Goal: Navigation & Orientation: Understand site structure

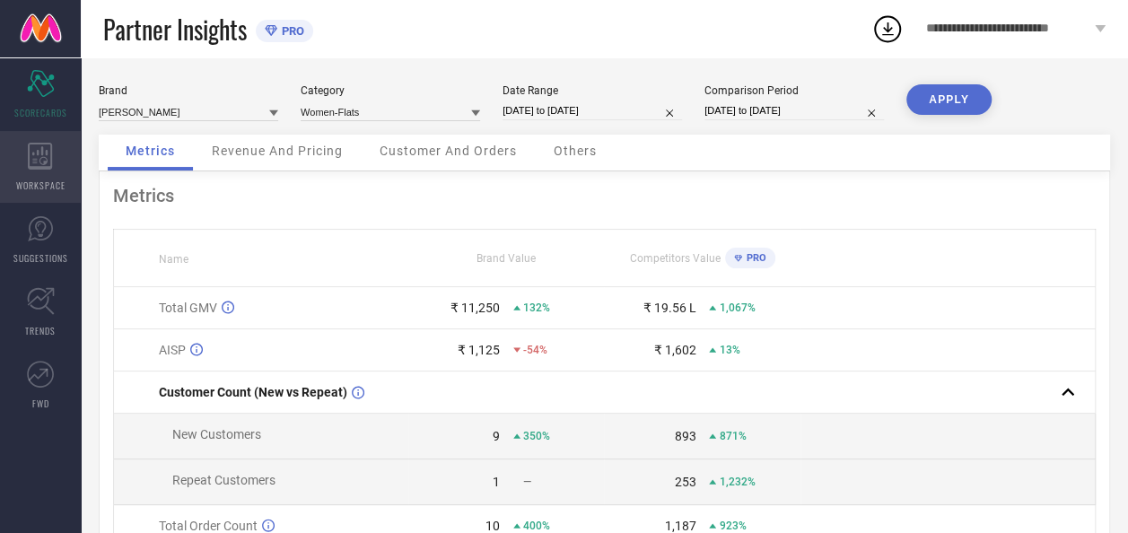
click at [50, 172] on div "WORKSPACE" at bounding box center [40, 167] width 81 height 72
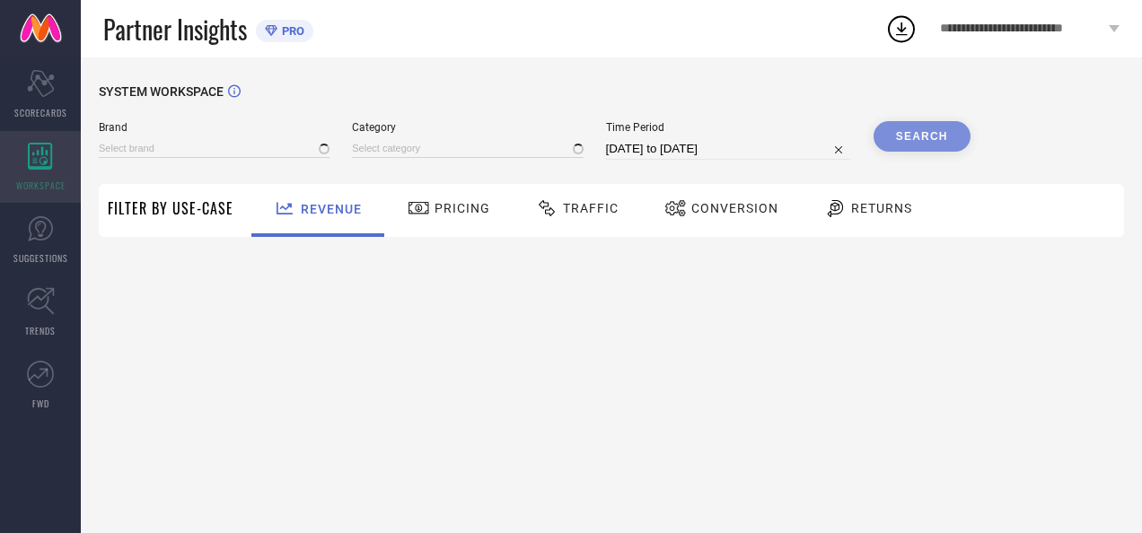
type input "[PERSON_NAME]"
type input "All"
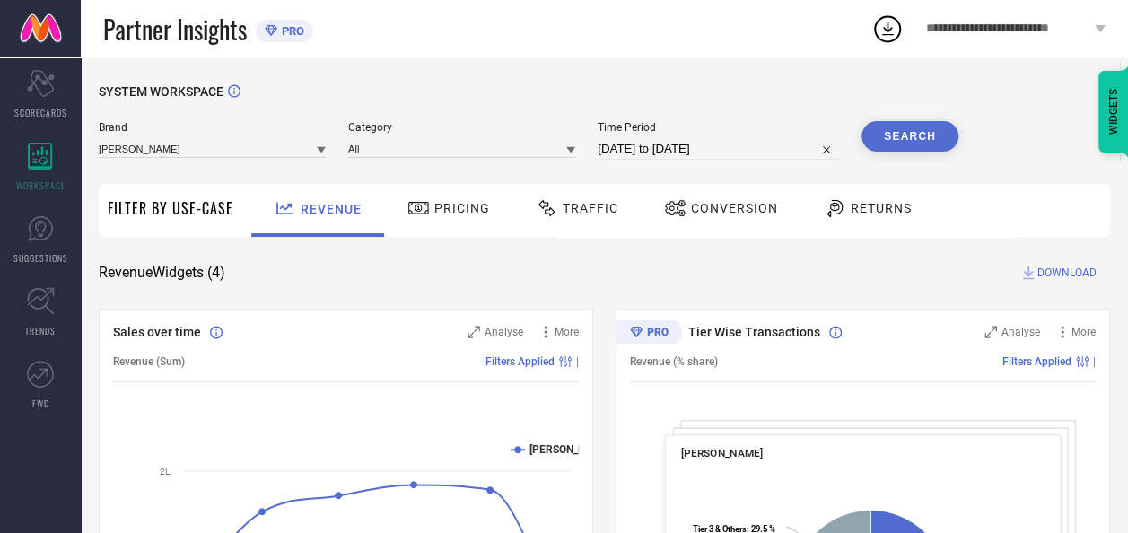
click at [567, 217] on div "Traffic" at bounding box center [577, 208] width 92 height 31
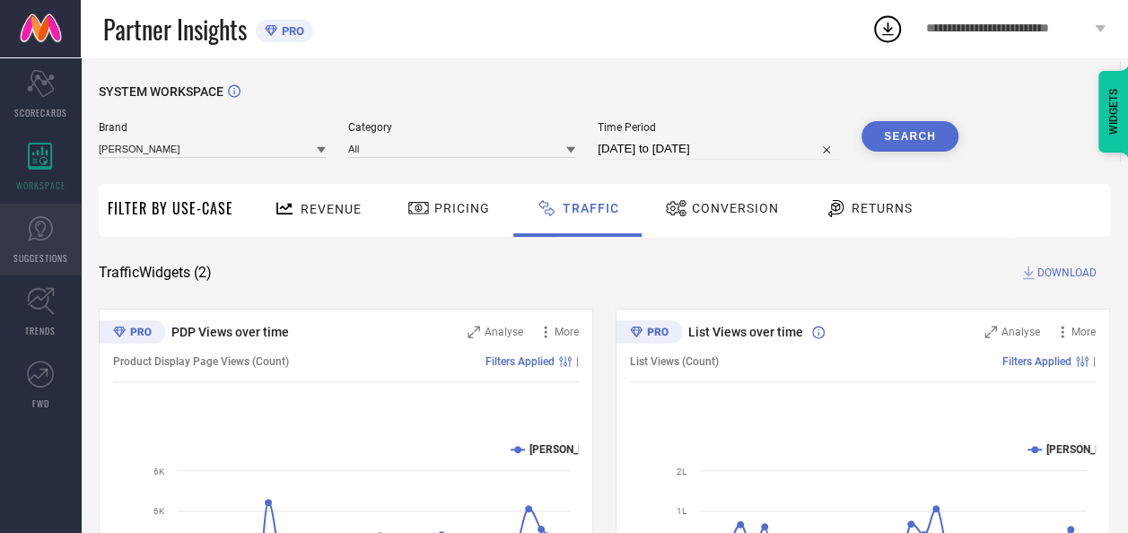
click at [43, 232] on icon at bounding box center [40, 228] width 27 height 27
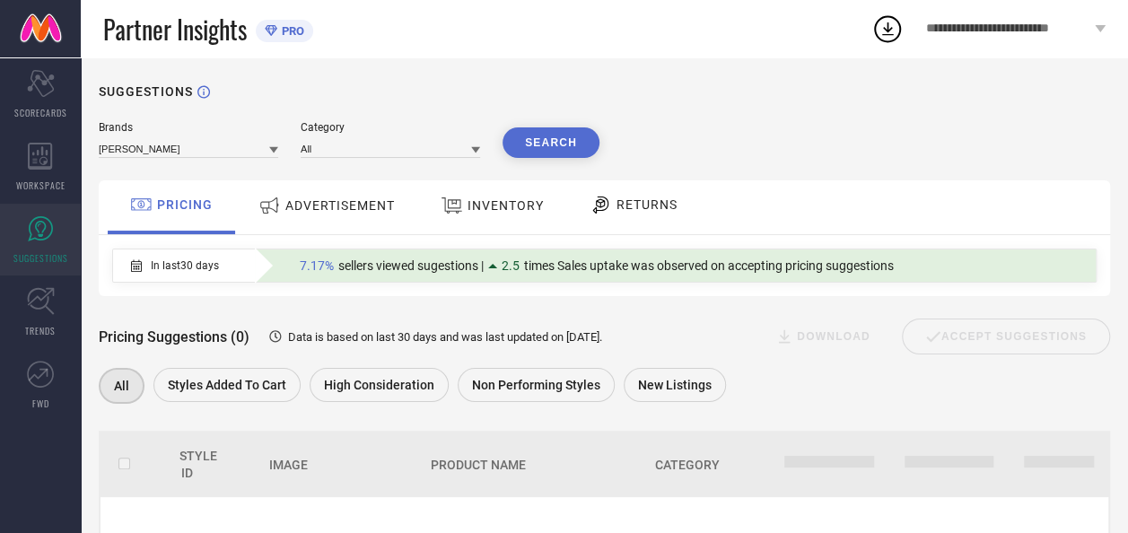
click at [529, 198] on div "INVENTORY" at bounding box center [492, 205] width 112 height 32
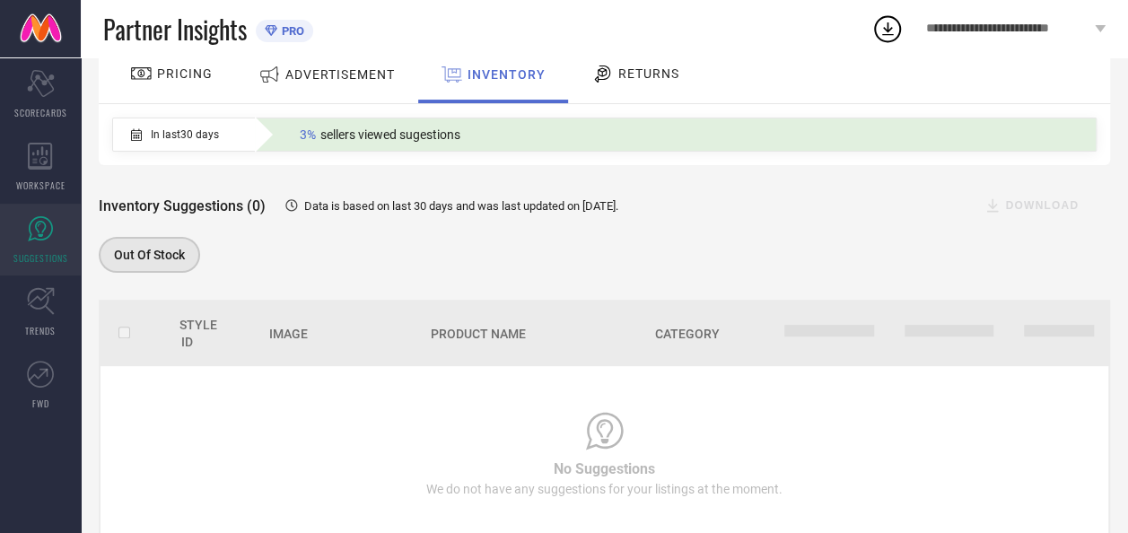
scroll to position [189, 0]
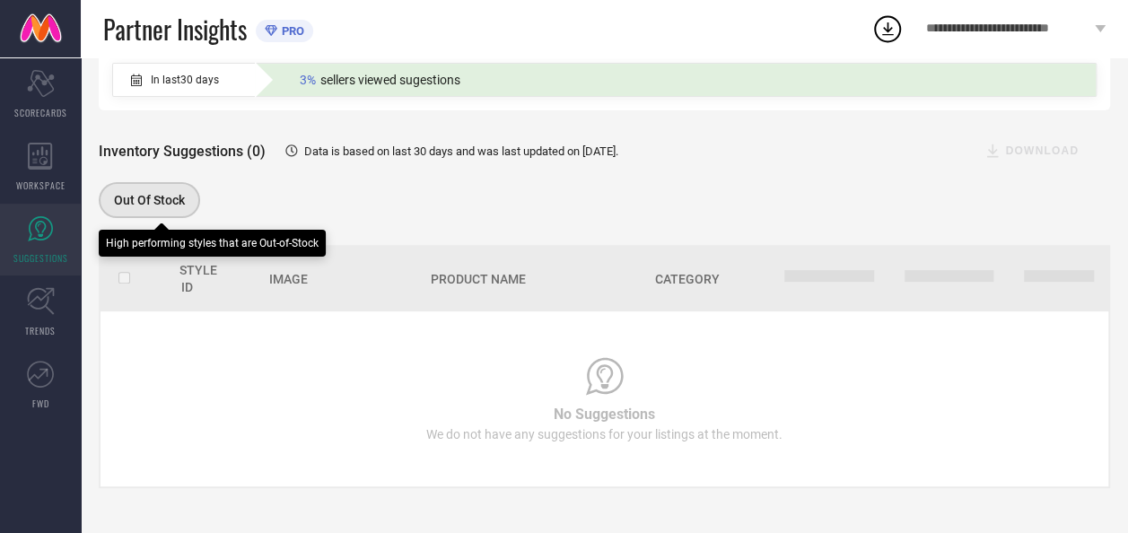
click at [135, 201] on span "Out Of Stock" at bounding box center [149, 200] width 71 height 14
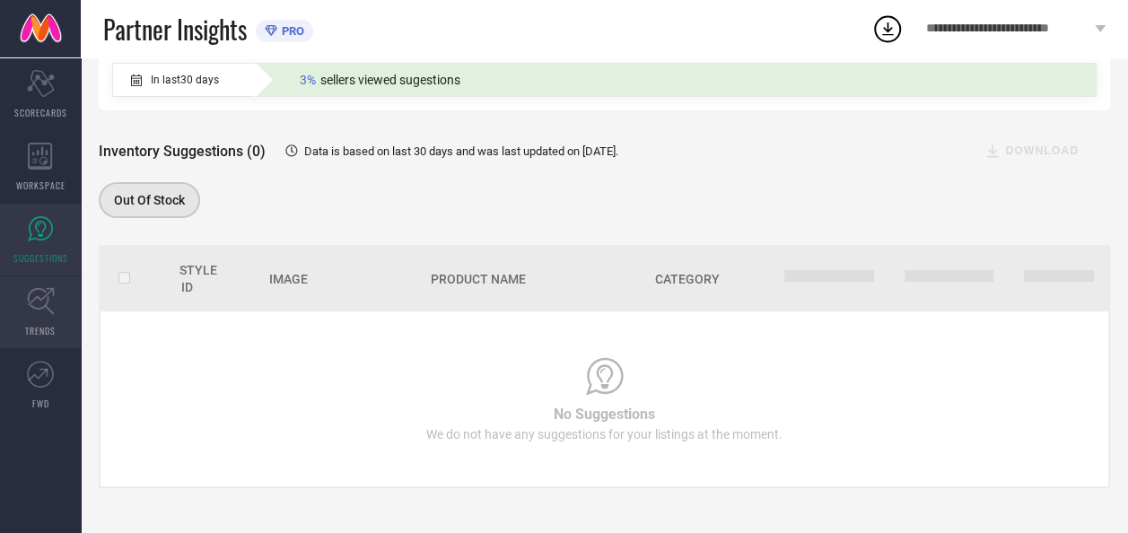
click at [74, 311] on link "TRENDS" at bounding box center [40, 312] width 81 height 72
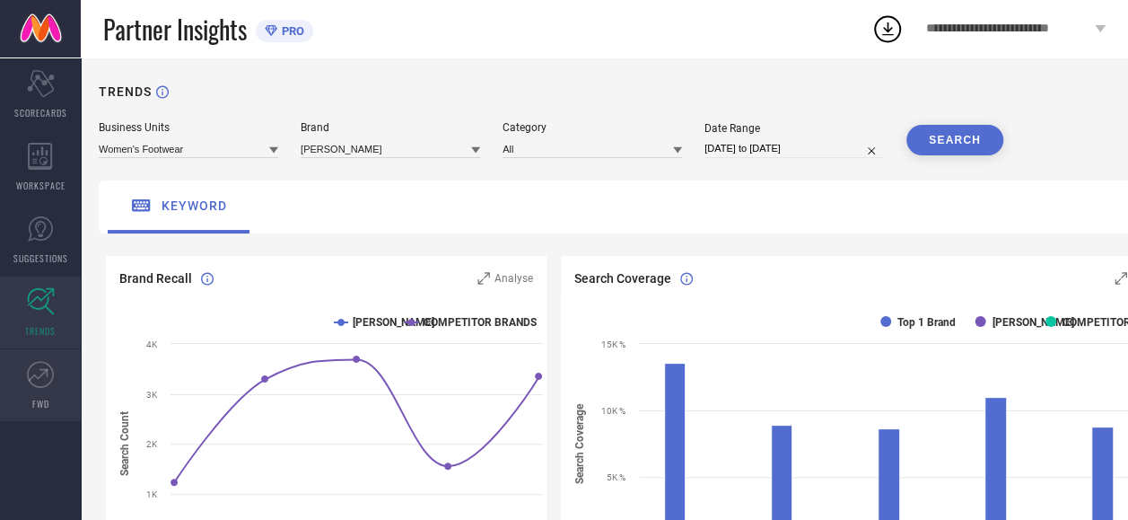
click at [43, 393] on link "FWD" at bounding box center [40, 385] width 81 height 72
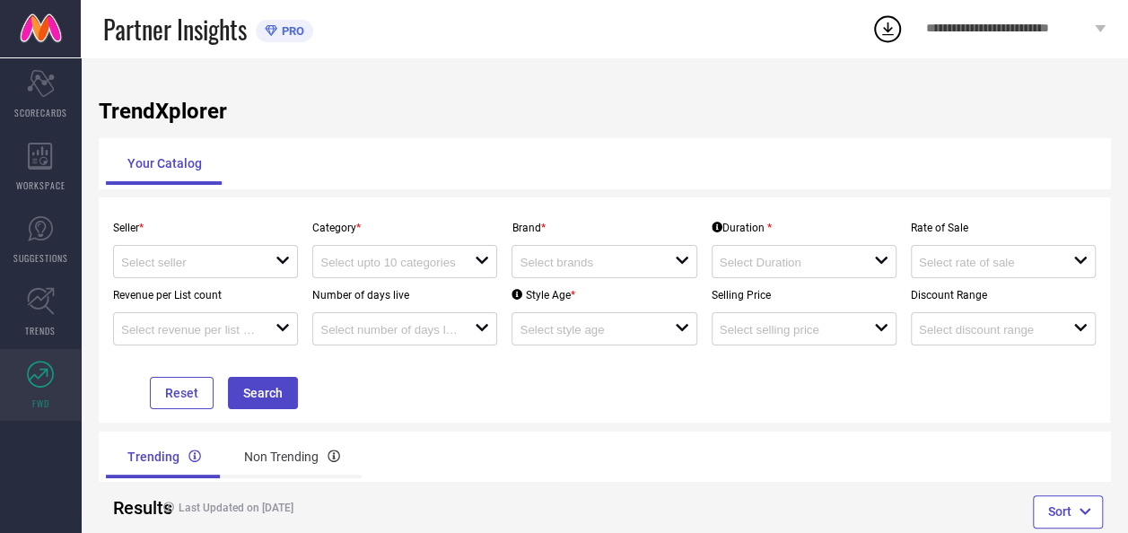
scroll to position [43, 0]
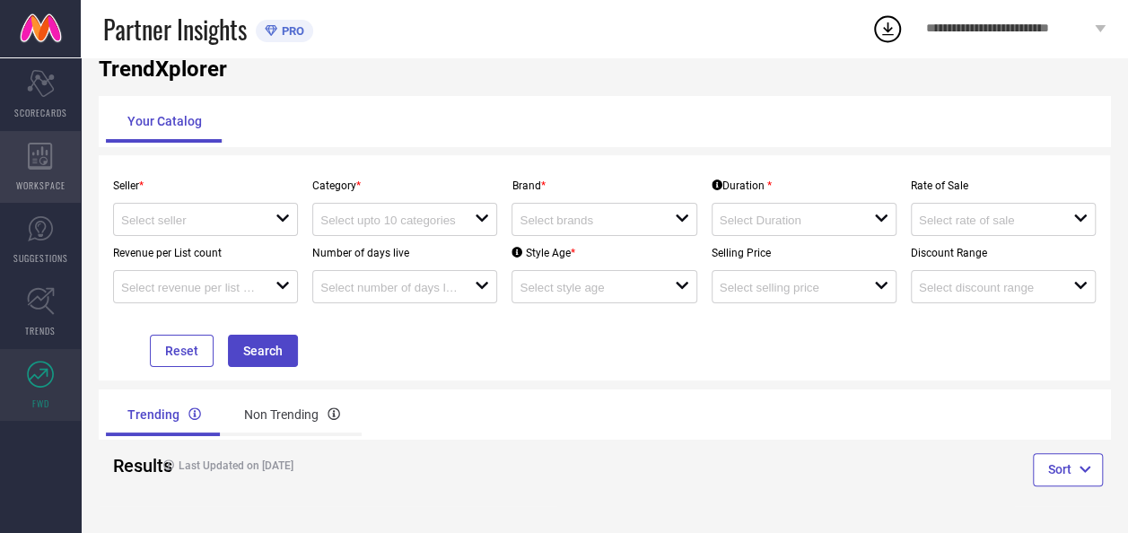
click at [22, 163] on div "WORKSPACE" at bounding box center [40, 167] width 81 height 72
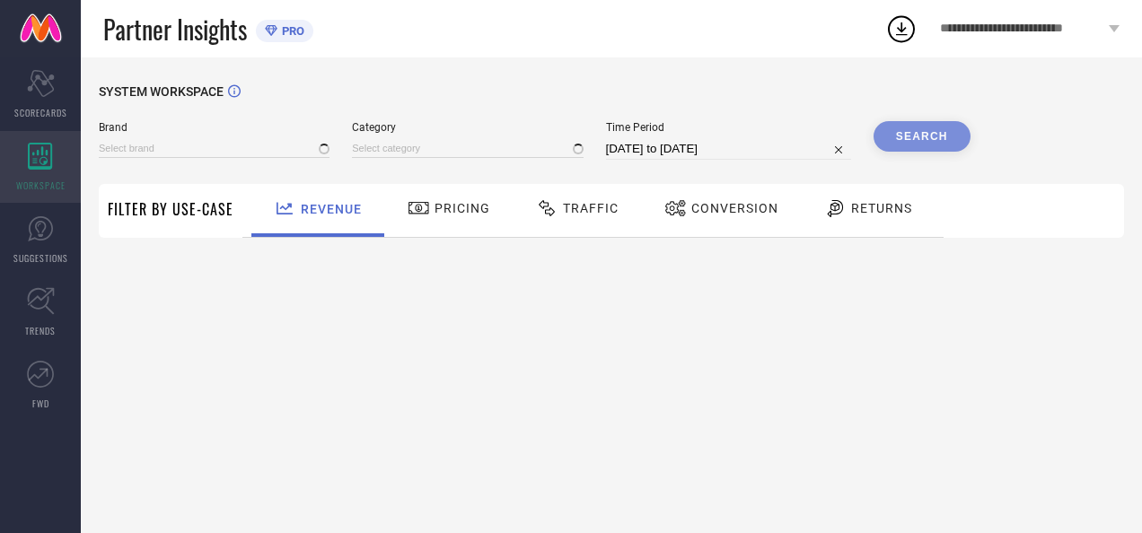
type input "[PERSON_NAME]"
type input "All"
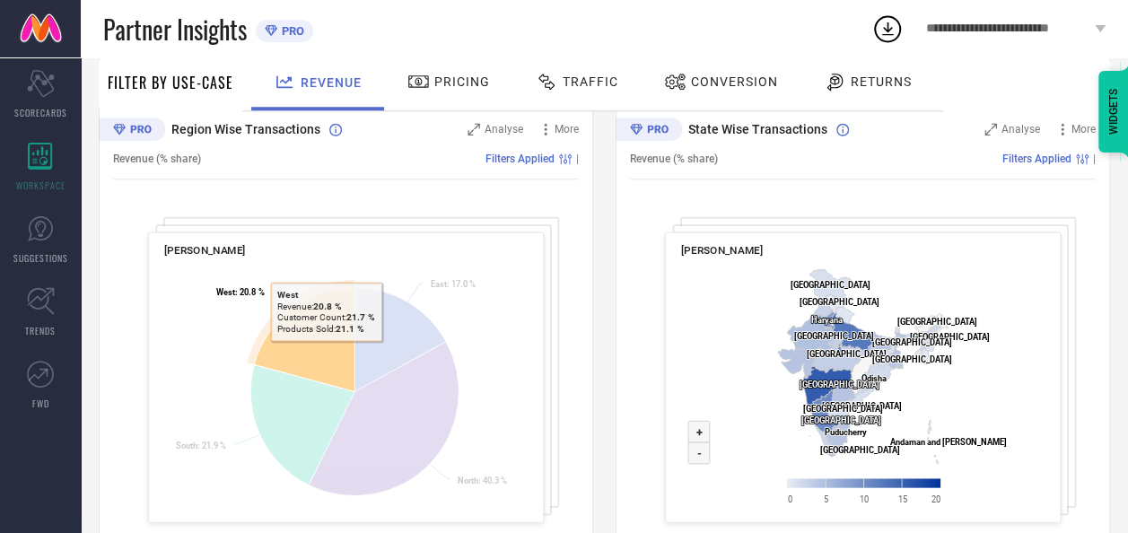
scroll to position [723, 0]
